Goal: Transaction & Acquisition: Purchase product/service

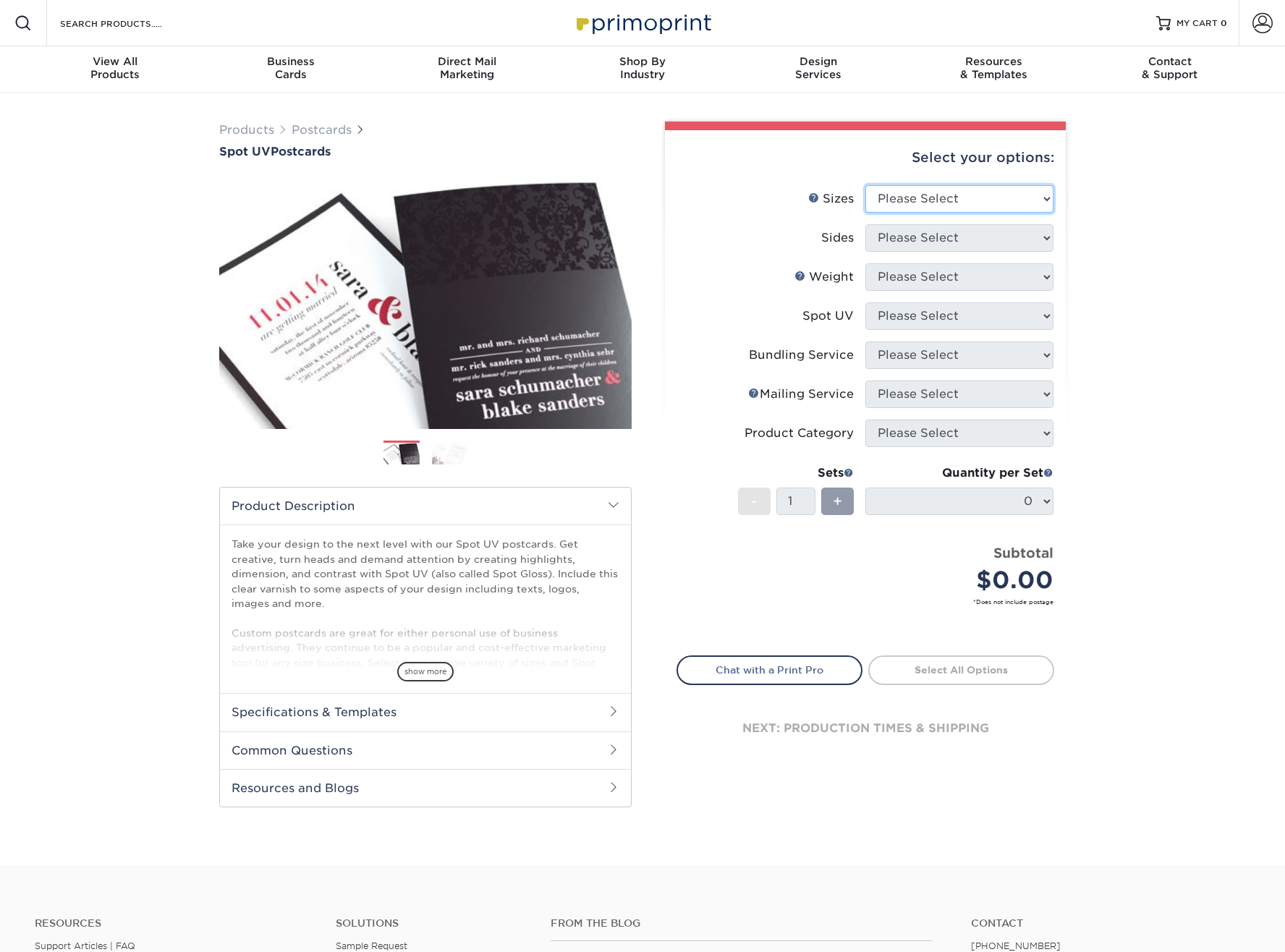
click at [917, 199] on select "Please Select 1.5" x 7" 2" x 6" 2" x 8" 2.12" x 5.5" 2.75" x 4.25" 2.75" x 8.5"…" at bounding box center [960, 198] width 188 height 27
select select "6.00x9.00"
click at [926, 245] on select "Please Select Print Both Sides Print Front Only" at bounding box center [960, 238] width 188 height 27
select select "13abbda7-1d64-4f25-8bb2-c179b224825d"
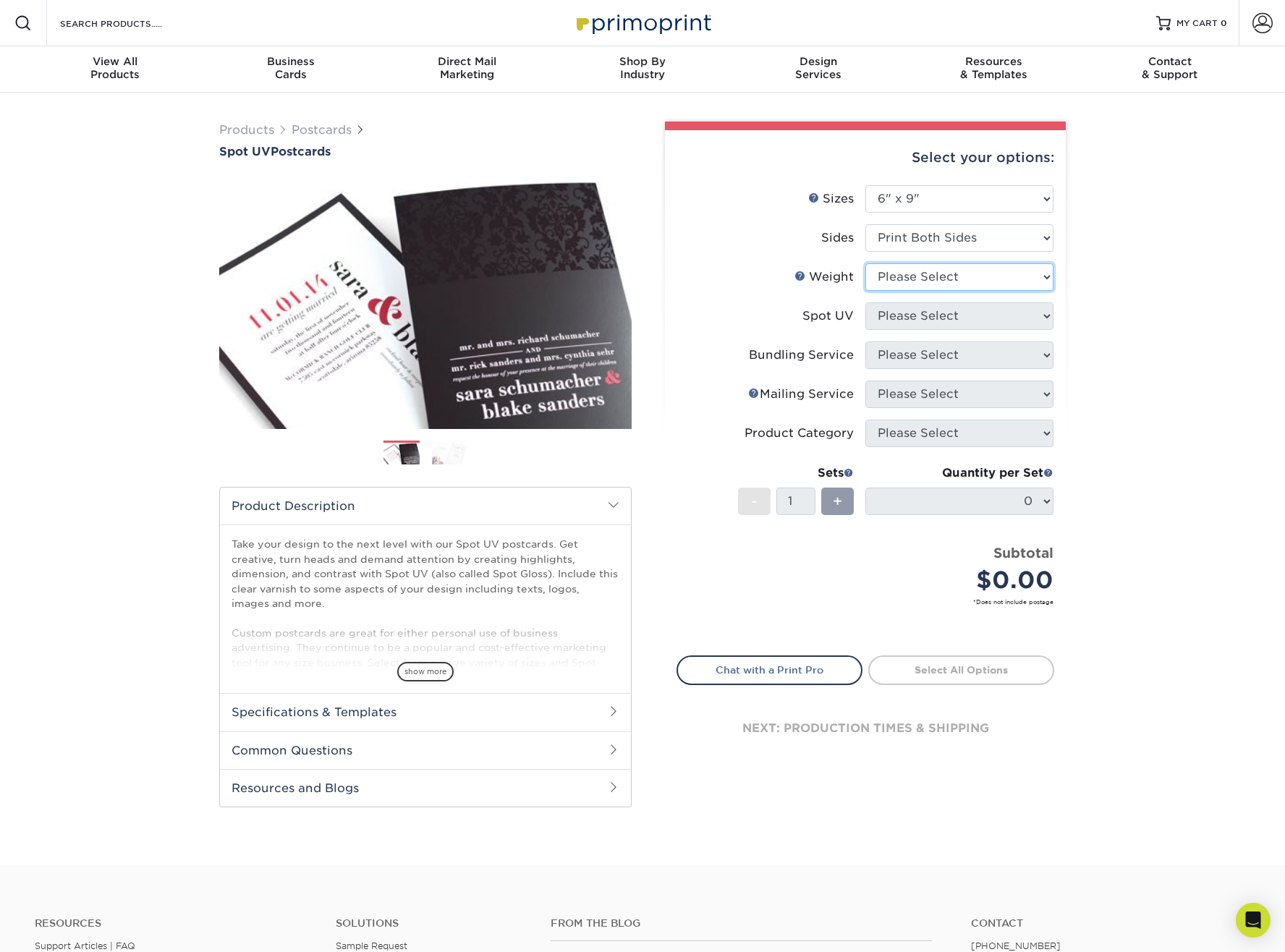
click at [930, 271] on select "Please Select 16PT" at bounding box center [960, 277] width 188 height 27
select select "16PT"
click at [935, 313] on select "Please Select Front and Back (Both Sides) Front Only Back Only" at bounding box center [960, 316] width 188 height 27
select select "1"
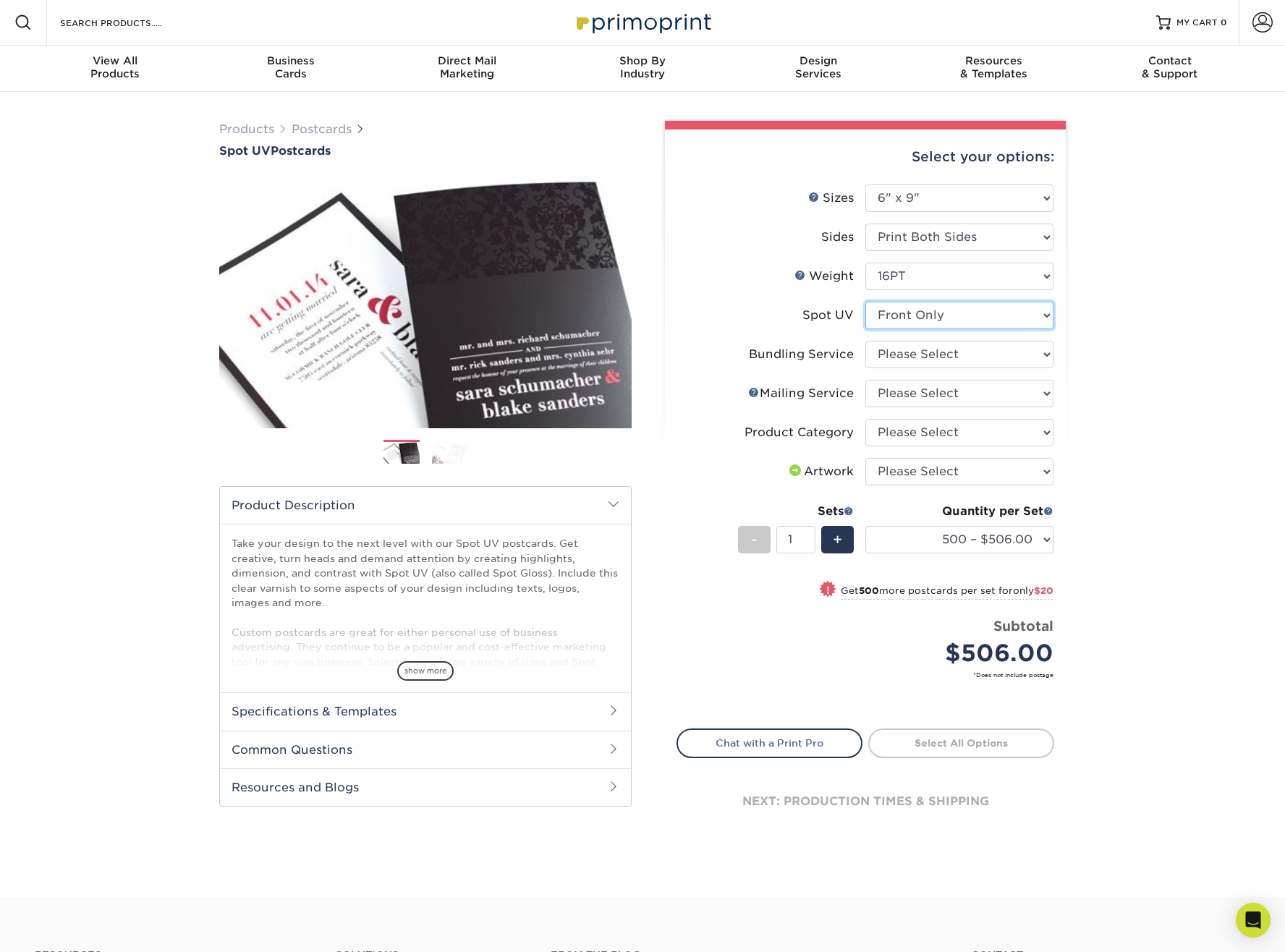
scroll to position [3, 0]
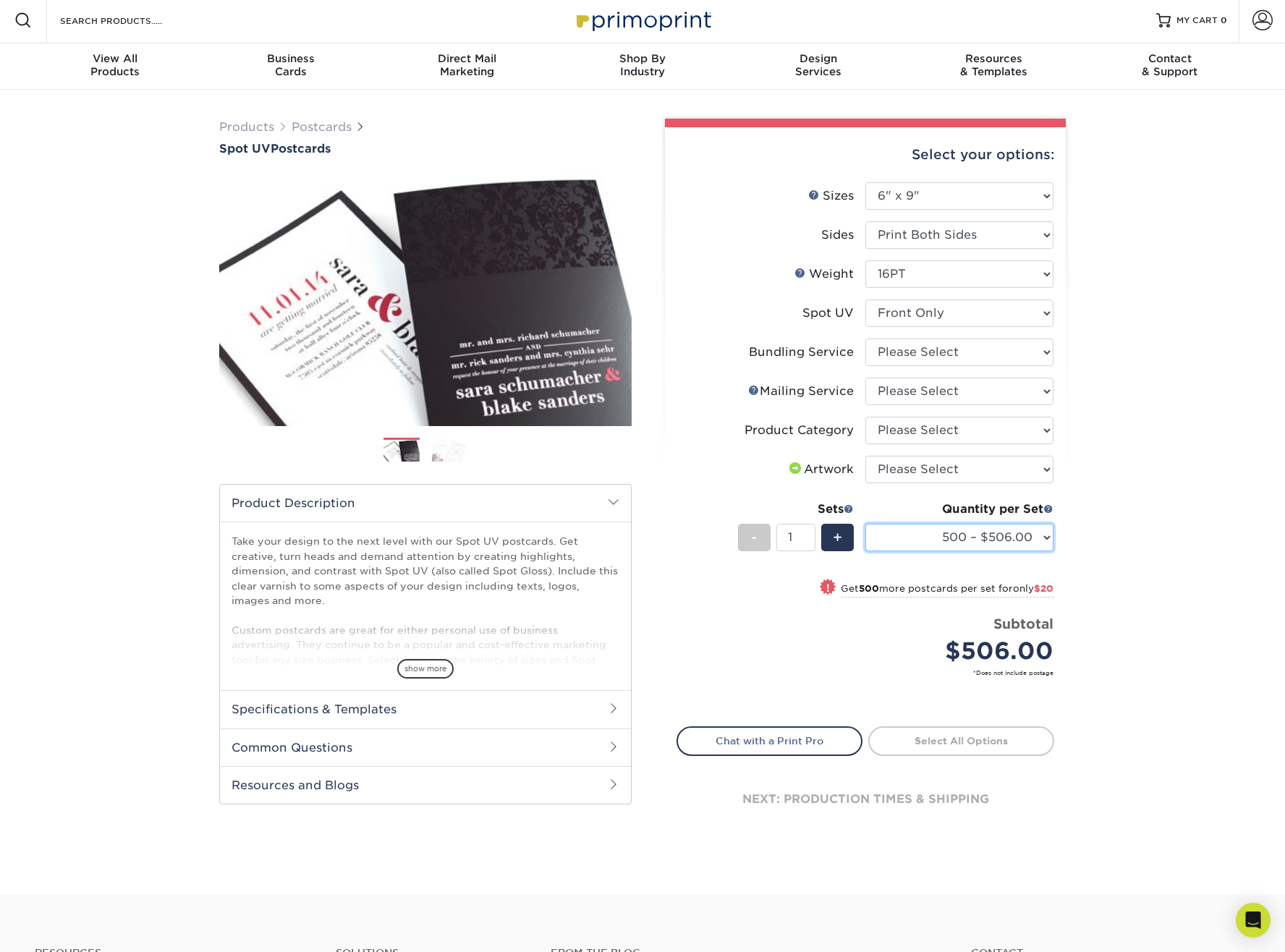
click at [1041, 534] on select "500 – $506.00 1000 – $526.00 2500 – $858.00 5000 – $1150.00 10000 – $2134.00 15…" at bounding box center [960, 537] width 188 height 27
select select "10000 – $2134.00"
click at [1082, 588] on div "Products Postcards Spot UV Postcards Next" at bounding box center [642, 492] width 1285 height 805
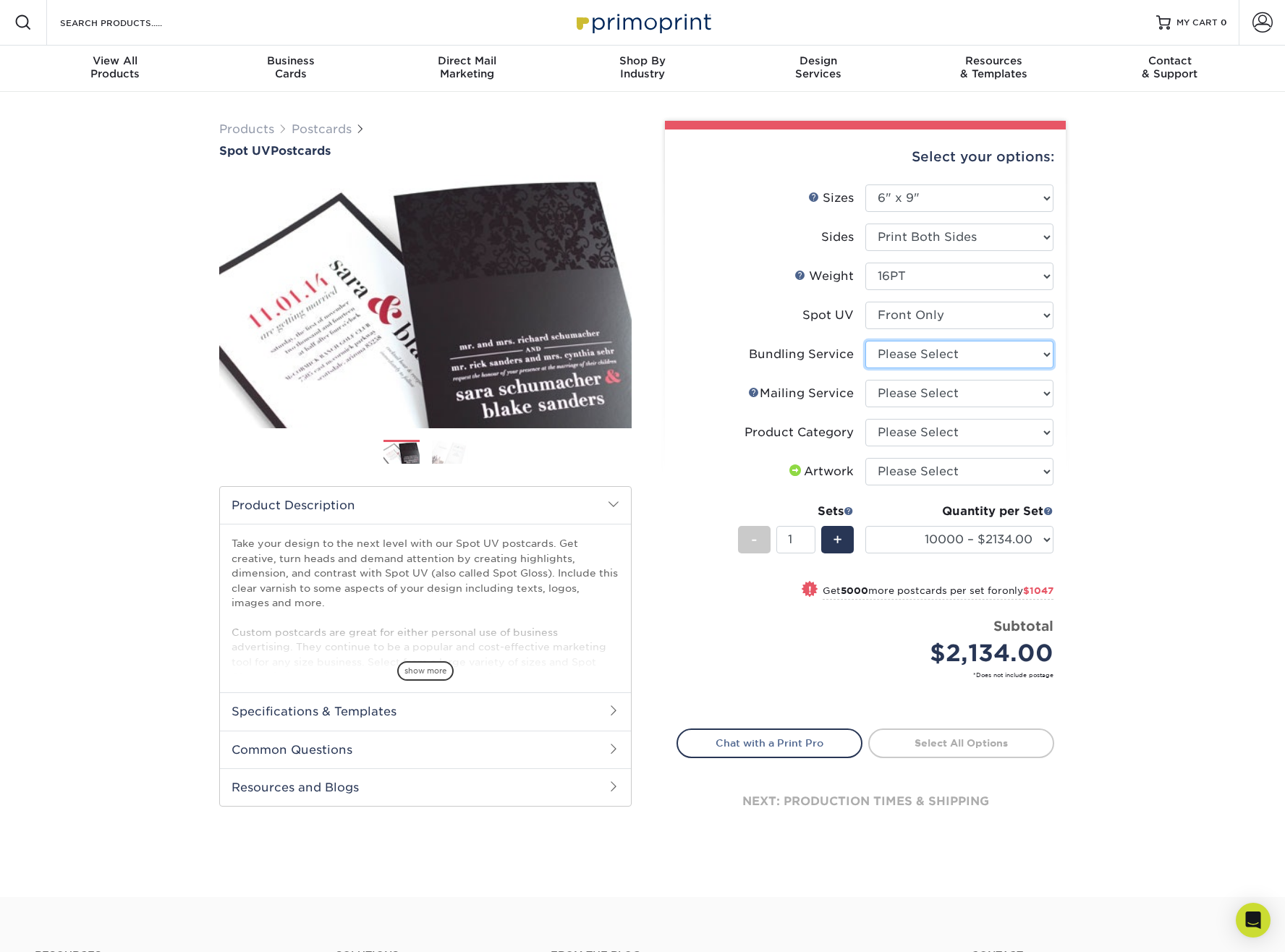
click at [1038, 347] on select "Please Select No Bundling Services Yes, Bundles of 50 (+2 Days) Yes, Bundles of…" at bounding box center [960, 354] width 188 height 27
select select "58689abb-25c0-461c-a4c3-a80b627d6649"
click at [1011, 390] on select "Please Select No Direct Mailing Service No, I will mail/stamp/imprint Direct Ma…" at bounding box center [960, 394] width 188 height 27
select select "3e5e9bdd-d78a-4c28-a41d-fe1407925ca6"
click at [991, 431] on select "Please Select Postcards" at bounding box center [960, 432] width 188 height 27
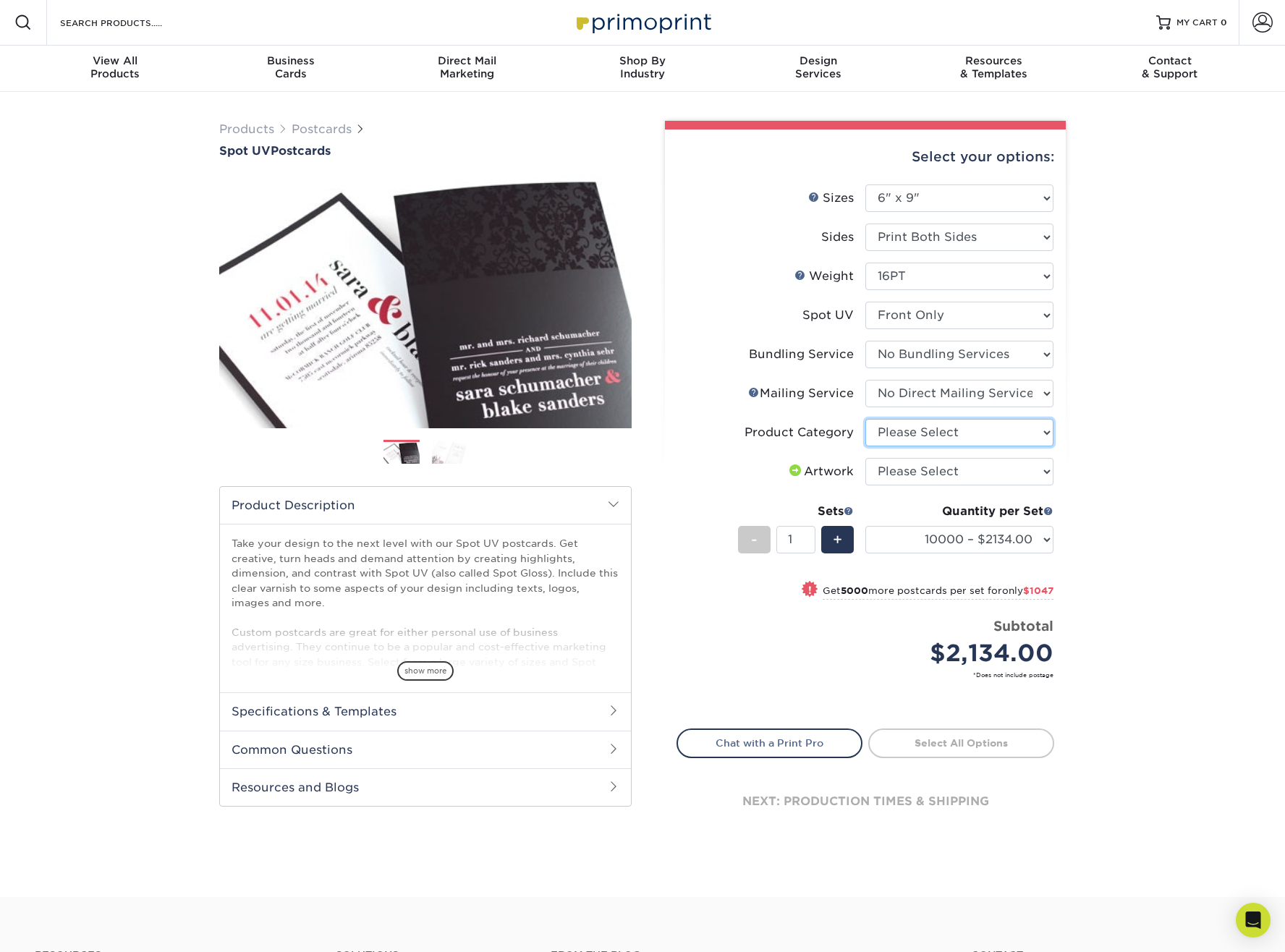
select select "9b7272e0-d6c8-4c3c-8e97-d3a1bcdab858"
click at [1023, 470] on select "Please Select I will upload files I need a design - $150" at bounding box center [960, 471] width 188 height 27
select select "upload"
click at [1129, 456] on div "Products Postcards Spot UV Postcards Next" at bounding box center [642, 494] width 1285 height 805
click at [443, 665] on span "show more" at bounding box center [426, 670] width 57 height 20
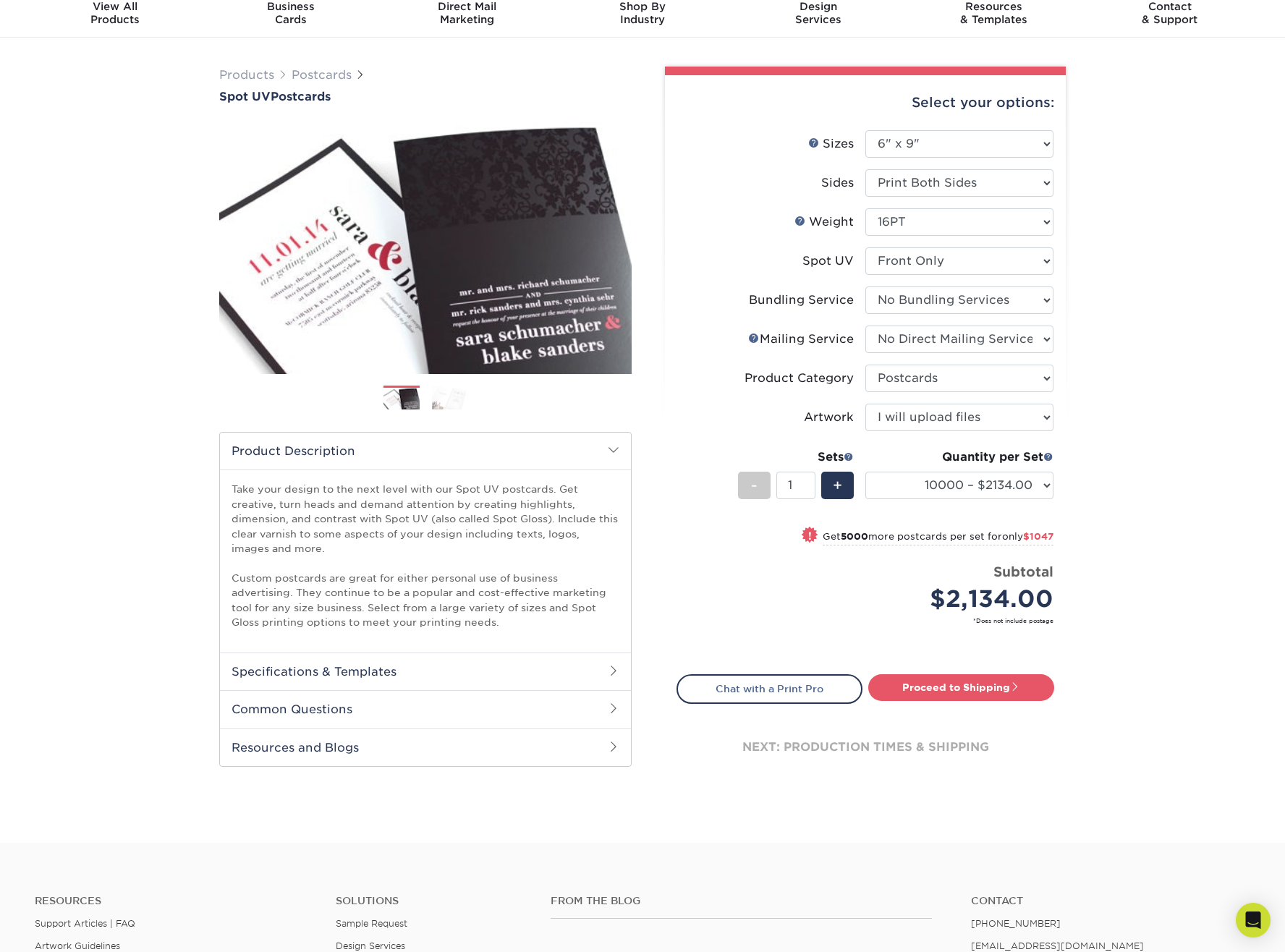
scroll to position [56, 0]
